Goal: Information Seeking & Learning: Compare options

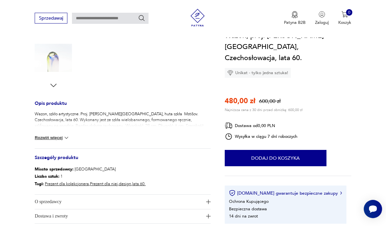
scroll to position [199, 0]
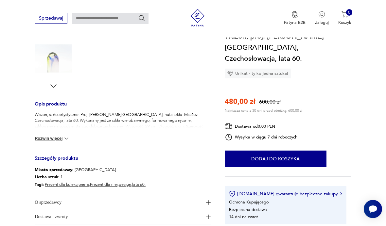
click at [56, 88] on icon "button" at bounding box center [53, 86] width 9 height 9
click at [53, 84] on icon "button" at bounding box center [53, 86] width 9 height 9
click at [67, 139] on img at bounding box center [66, 138] width 7 height 7
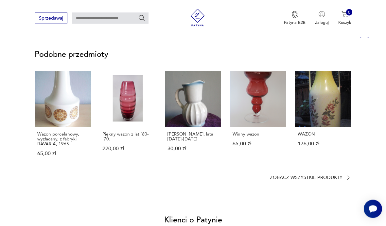
scroll to position [401, 0]
click at [127, 131] on p "Piękny wazon z lat '60-'70." at bounding box center [127, 136] width 51 height 10
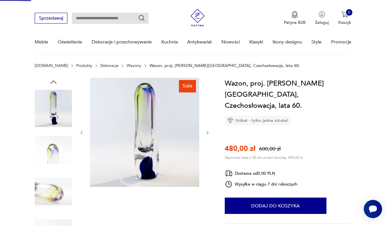
scroll to position [0, 0]
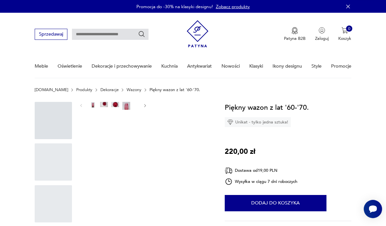
scroll to position [27, 0]
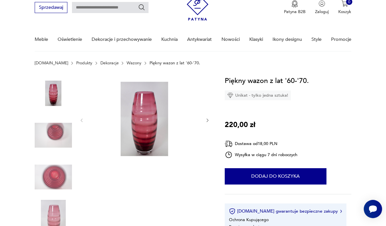
click at [209, 123] on icon "button" at bounding box center [207, 120] width 5 height 5
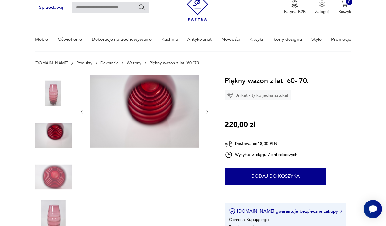
click at [206, 114] on icon "button" at bounding box center [207, 112] width 5 height 5
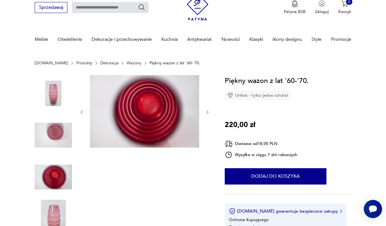
click at [208, 104] on div at bounding box center [144, 112] width 131 height 74
click at [209, 114] on icon "button" at bounding box center [207, 112] width 5 height 5
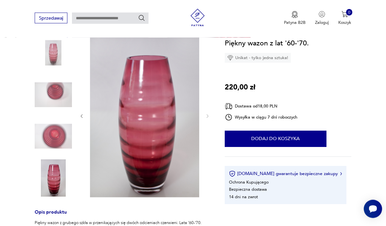
scroll to position [68, 0]
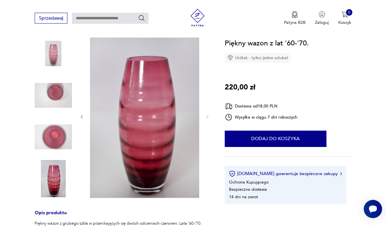
click at [210, 118] on div at bounding box center [123, 116] width 176 height 165
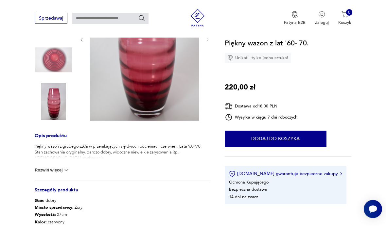
scroll to position [149, 0]
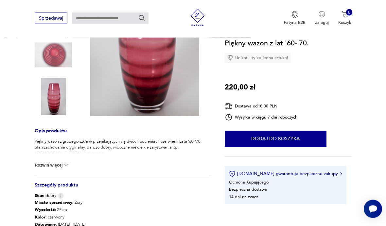
click at [66, 164] on img at bounding box center [66, 166] width 7 height 7
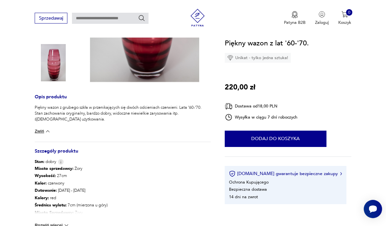
scroll to position [184, 0]
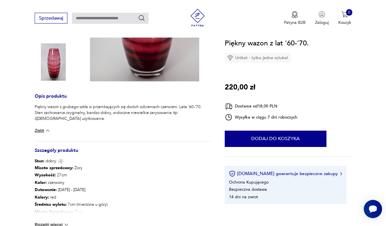
click at [68, 226] on img at bounding box center [66, 225] width 7 height 7
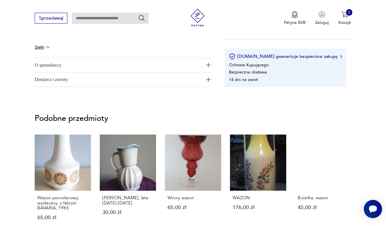
scroll to position [375, 0]
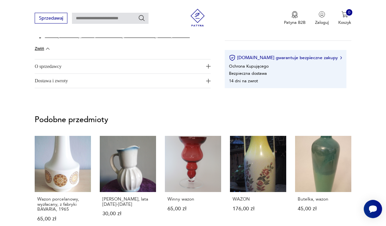
click at [323, 168] on link "Butelka, wazon 45,00 zł" at bounding box center [323, 184] width 56 height 97
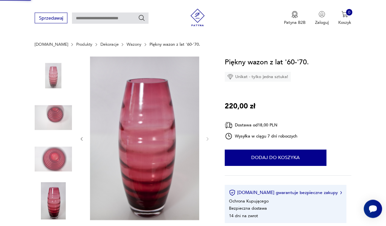
scroll to position [0, 0]
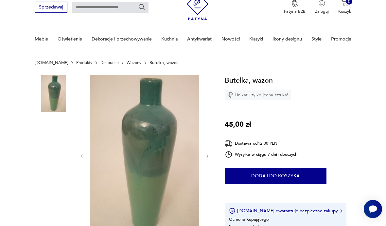
scroll to position [27, 0]
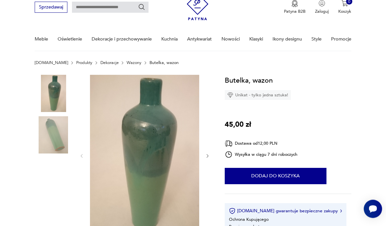
click at [209, 156] on icon "button" at bounding box center [207, 156] width 5 height 5
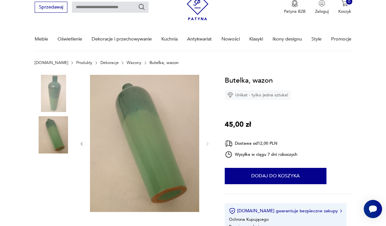
click at [80, 142] on icon "button" at bounding box center [81, 144] width 5 height 5
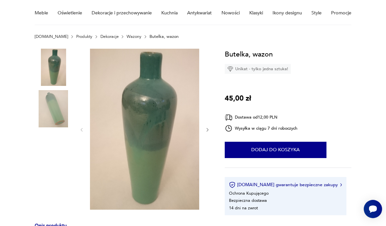
scroll to position [52, 0]
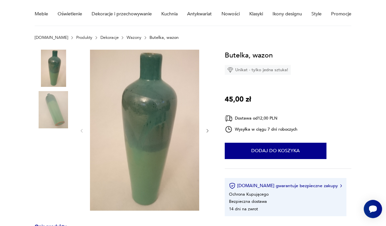
click at [208, 132] on icon "button" at bounding box center [207, 131] width 5 height 5
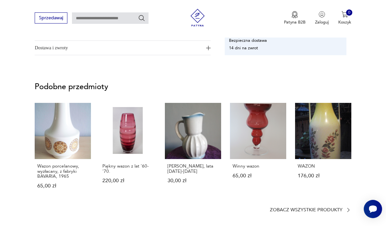
click at [312, 133] on link "WAZON 176,00 zł" at bounding box center [323, 151] width 56 height 97
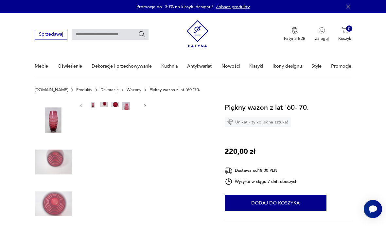
scroll to position [27, 0]
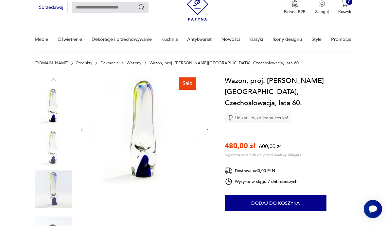
click at [49, 147] on img at bounding box center [53, 147] width 37 height 37
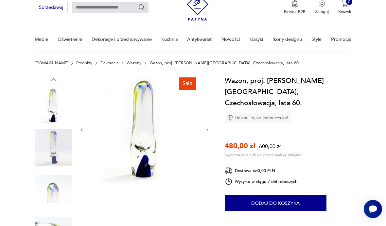
click at [55, 191] on img at bounding box center [53, 189] width 37 height 37
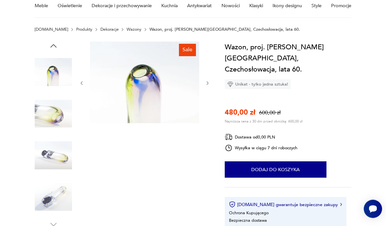
scroll to position [64, 0]
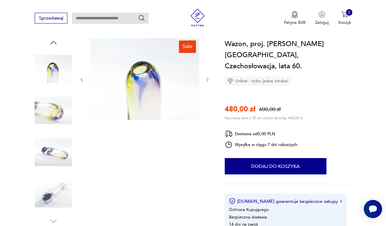
click at [207, 81] on icon "button" at bounding box center [207, 79] width 2 height 3
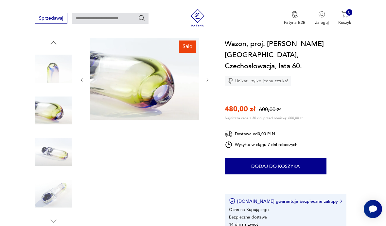
click at [208, 79] on icon "button" at bounding box center [207, 79] width 5 height 5
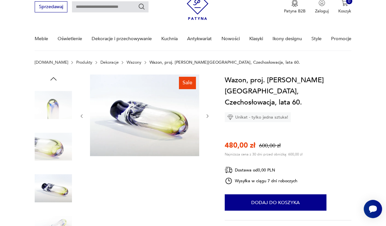
scroll to position [0, 0]
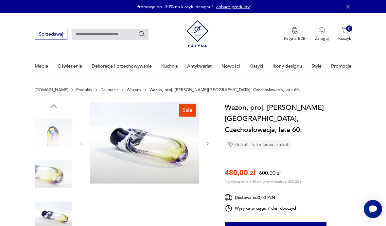
click at [55, 99] on section "[DOMAIN_NAME] Produkty Dekoracje Wazony Wazon, proj. [PERSON_NAME][GEOGRAPHIC_D…" at bounding box center [193, 95] width 386 height 14
click at [53, 105] on icon "button" at bounding box center [53, 106] width 6 height 3
